Goal: Transaction & Acquisition: Purchase product/service

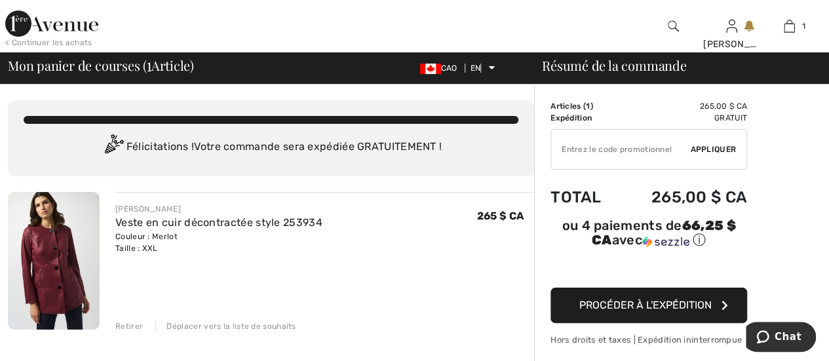
click at [665, 301] on font "Procéder à l'expédition" at bounding box center [645, 305] width 132 height 12
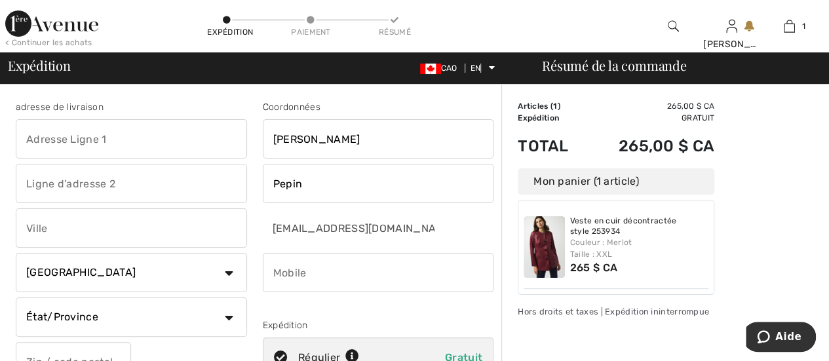
click at [110, 134] on input "text" at bounding box center [131, 138] width 231 height 39
type input "[STREET_ADDRESS]"
type input "Sherbrooke"
select select "QC"
type input "J1J 3N7"
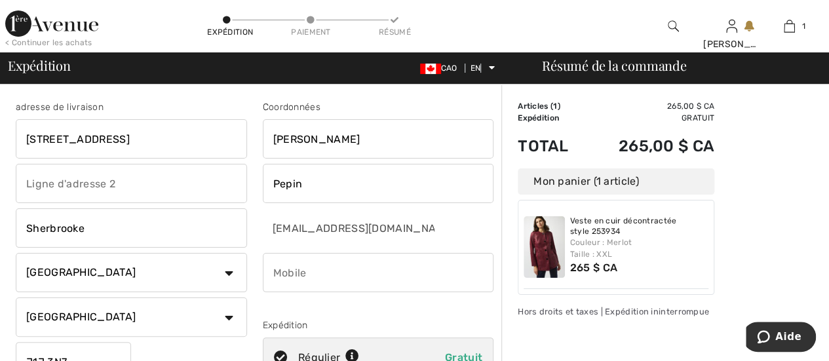
type input "8195662928"
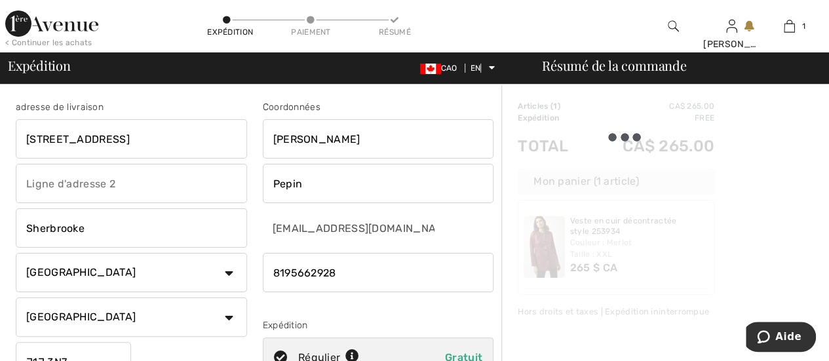
type input "J1J3N7"
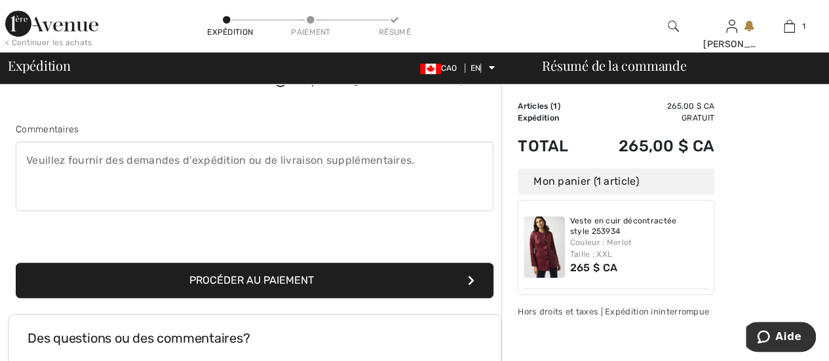
scroll to position [393, 0]
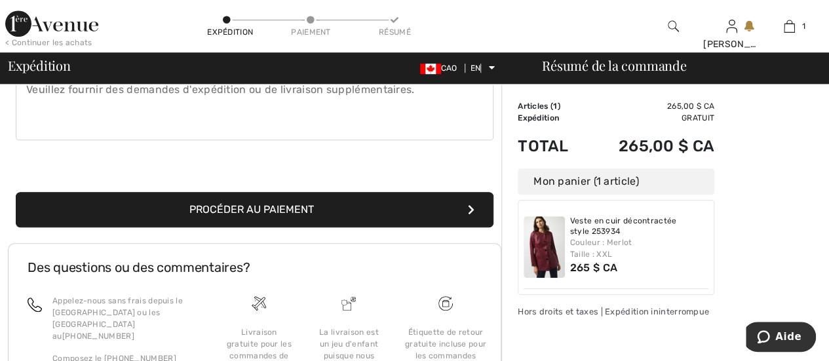
click at [289, 211] on font "Procéder au paiement" at bounding box center [251, 209] width 124 height 12
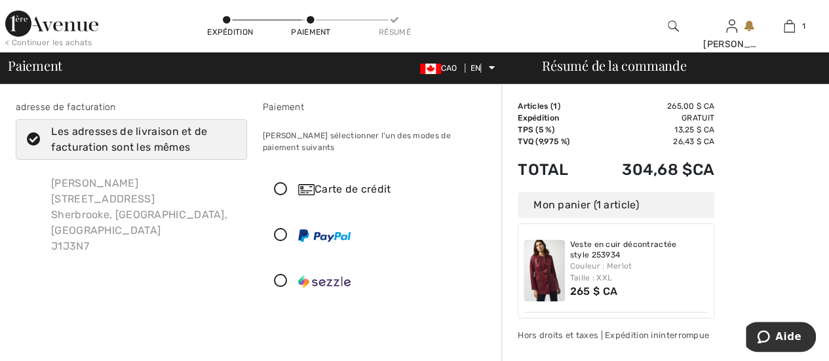
click at [275, 183] on icon at bounding box center [280, 190] width 35 height 14
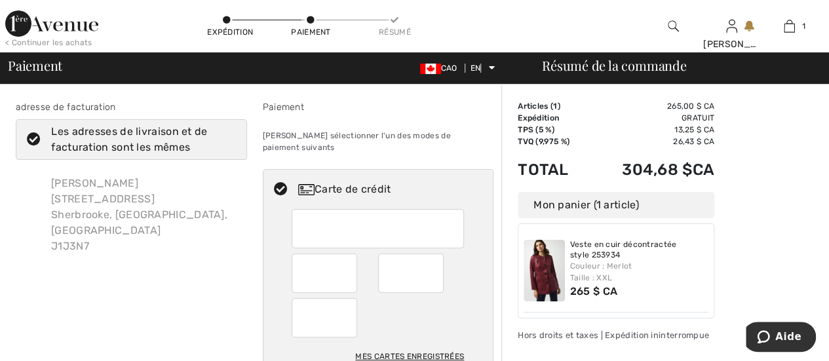
click at [236, 295] on div "adresse de facturation Les adresses de livraison et de facturation sont les mêm…" at bounding box center [131, 287] width 247 height 375
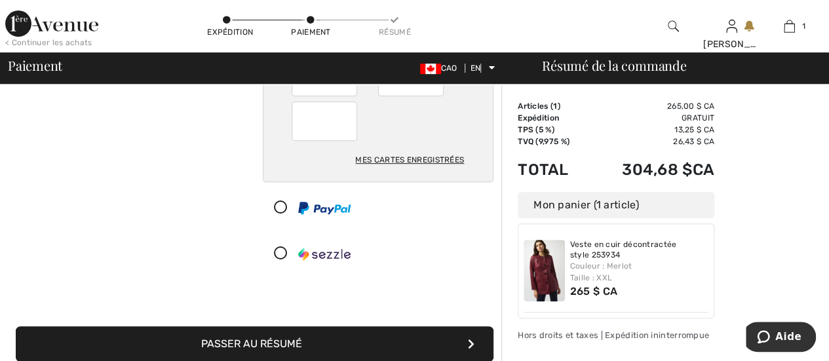
scroll to position [262, 0]
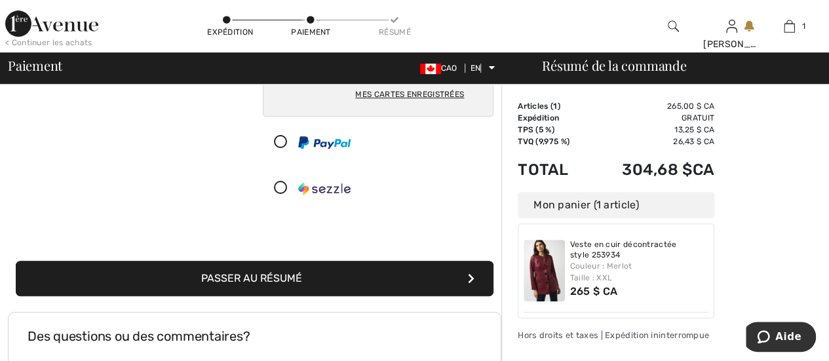
click at [274, 272] on font "Passer au résumé" at bounding box center [251, 278] width 101 height 12
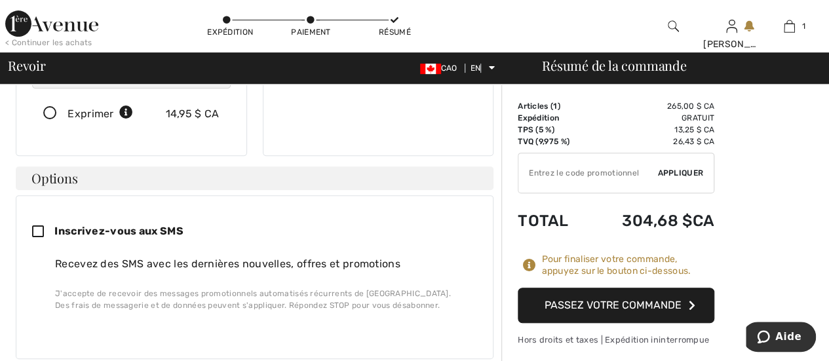
scroll to position [262, 0]
click at [609, 308] on font "Passez votre commande" at bounding box center [612, 305] width 137 height 12
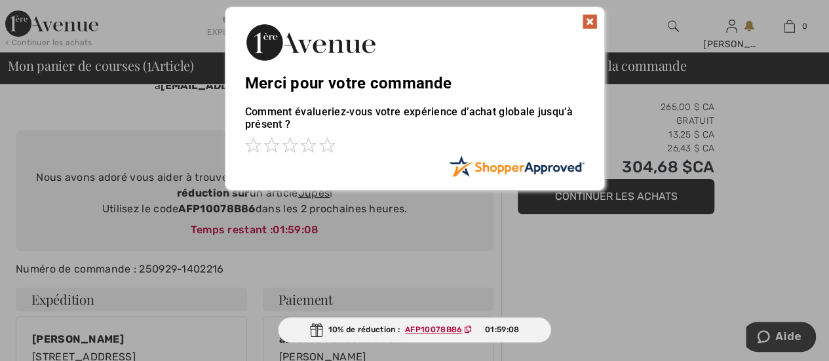
click at [593, 18] on img at bounding box center [590, 22] width 16 height 16
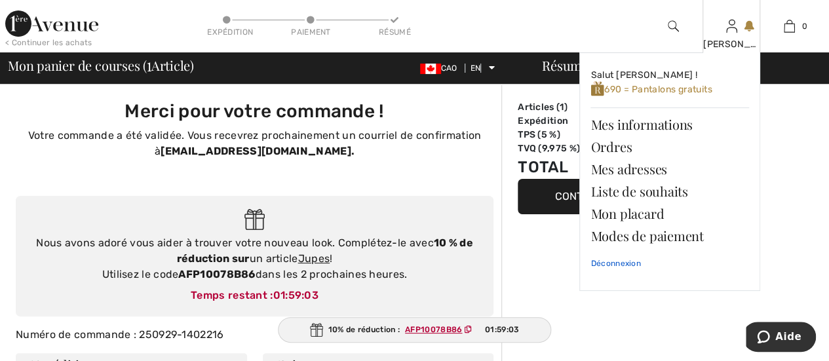
click at [614, 266] on font "Déconnexion" at bounding box center [615, 263] width 50 height 9
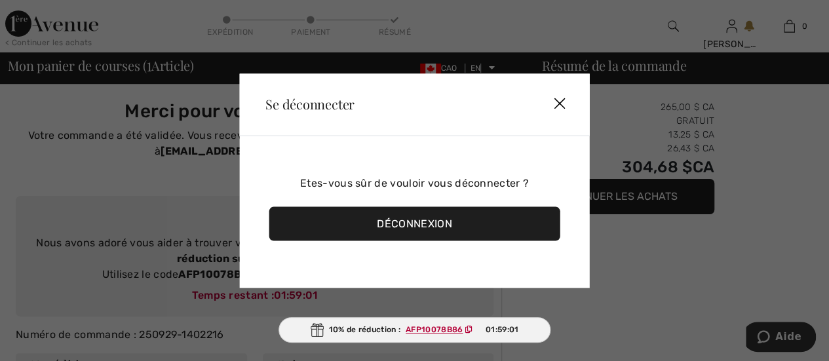
click at [415, 223] on font "Déconnexion" at bounding box center [414, 223] width 75 height 12
